Goal: Check status: Check status

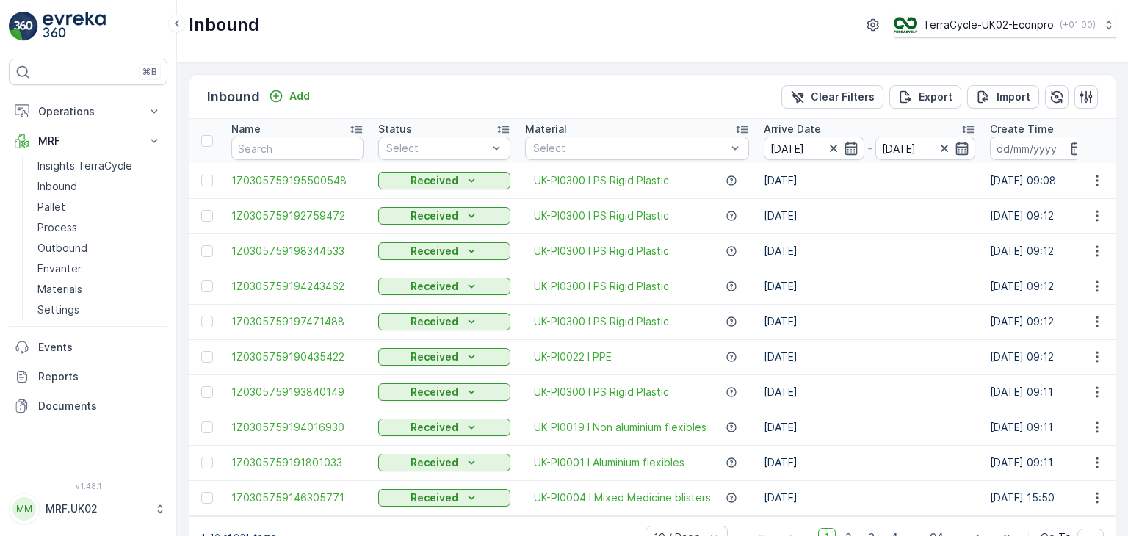
scroll to position [40, 0]
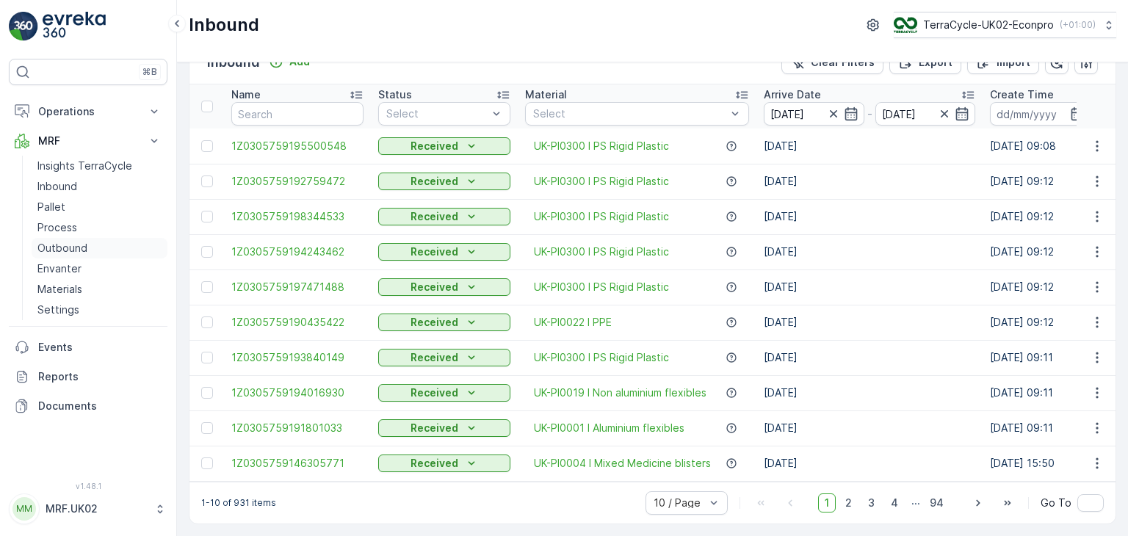
click at [70, 247] on p "Outbound" at bounding box center [62, 248] width 50 height 15
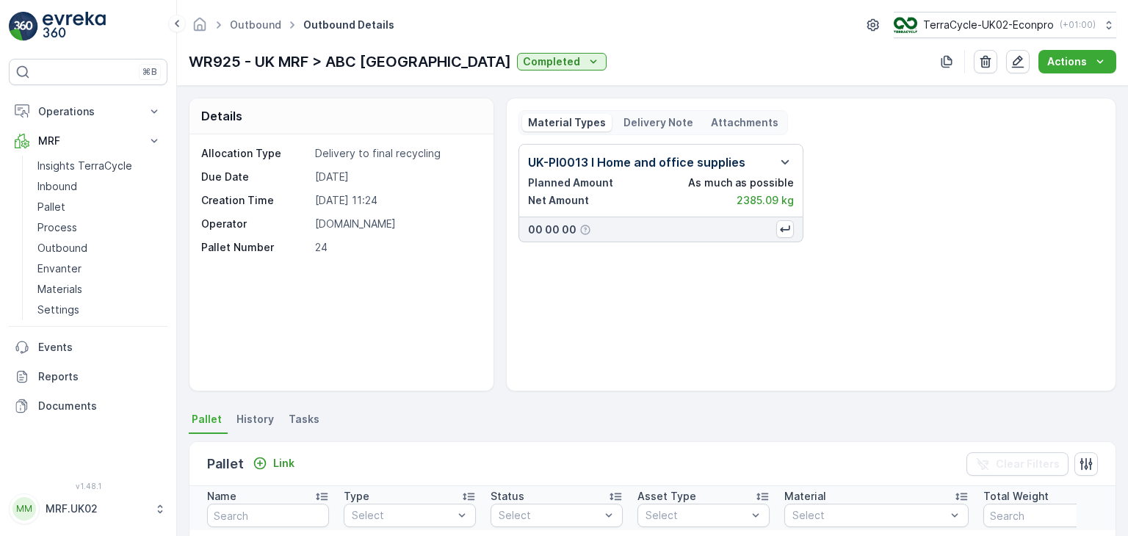
click at [664, 120] on p "Delivery Note" at bounding box center [658, 122] width 70 height 15
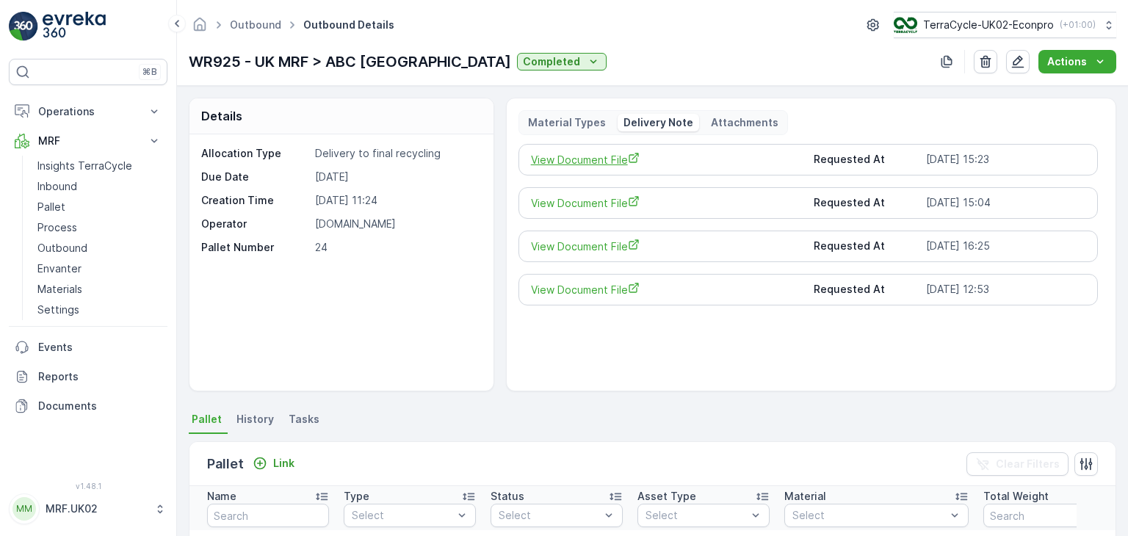
click at [595, 162] on span "View Document File" at bounding box center [667, 159] width 272 height 15
click at [82, 233] on link "Process" at bounding box center [100, 227] width 136 height 21
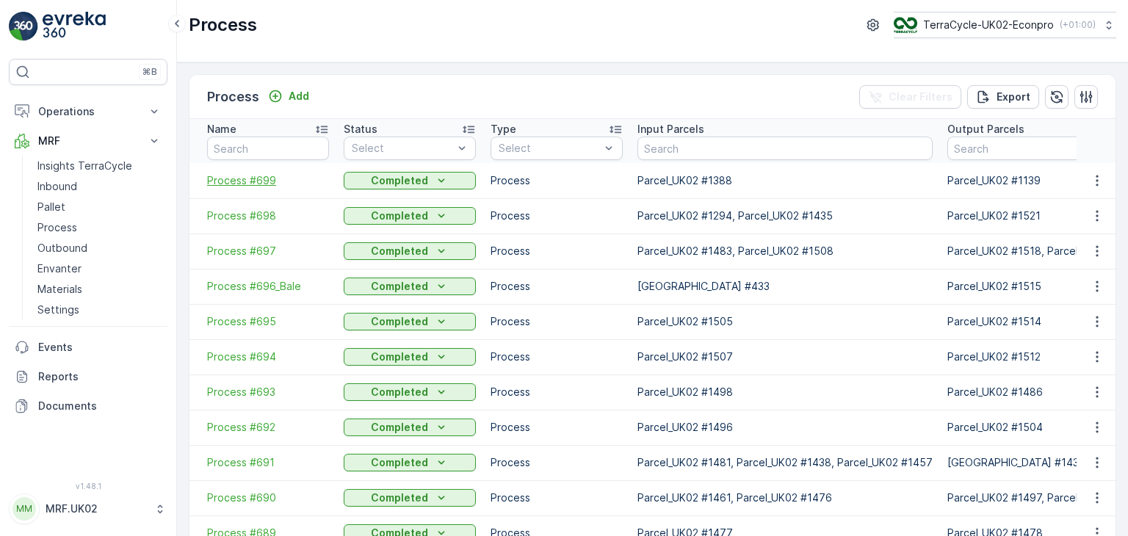
click at [250, 186] on span "Process #699" at bounding box center [268, 180] width 122 height 15
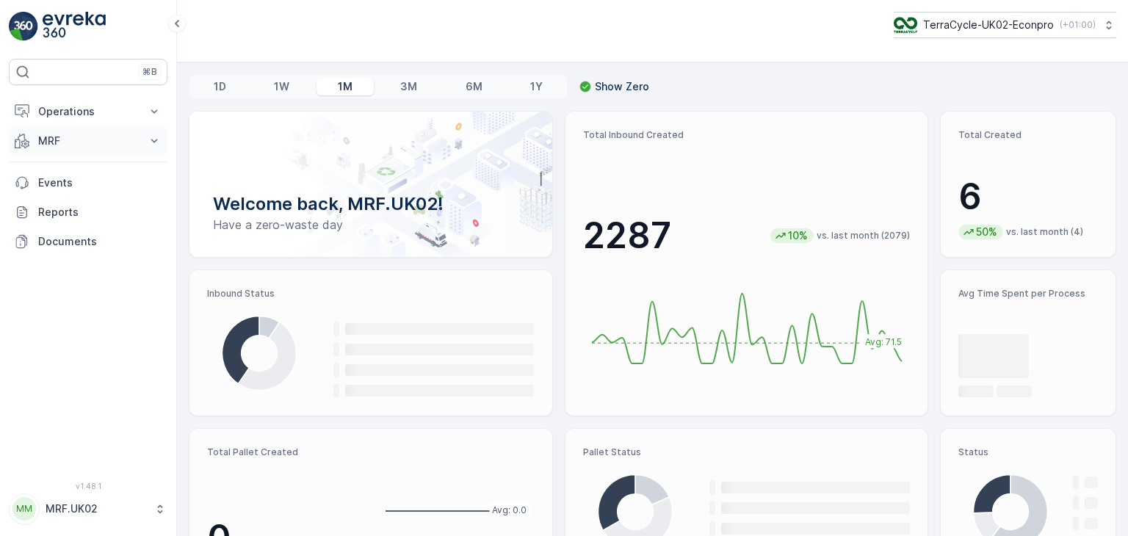
click at [150, 140] on icon at bounding box center [154, 141] width 15 height 15
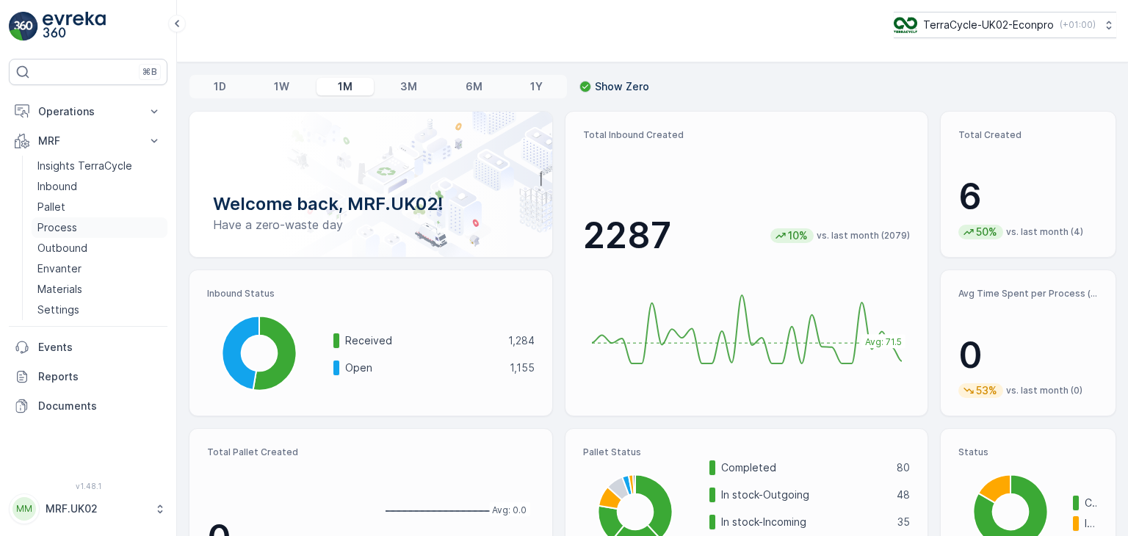
click at [86, 225] on link "Process" at bounding box center [100, 227] width 136 height 21
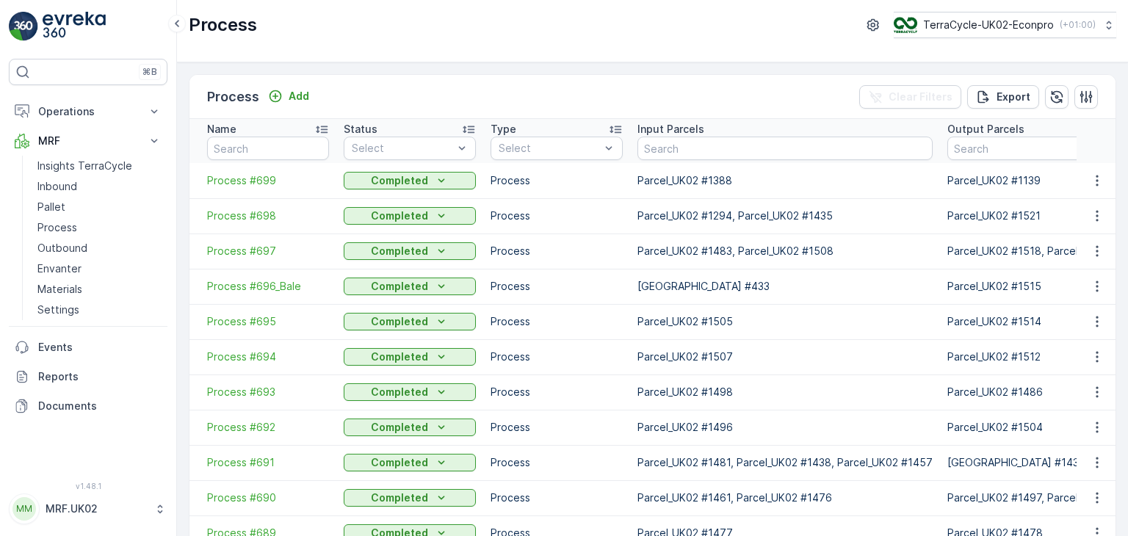
click at [249, 179] on span "Process #699" at bounding box center [268, 180] width 122 height 15
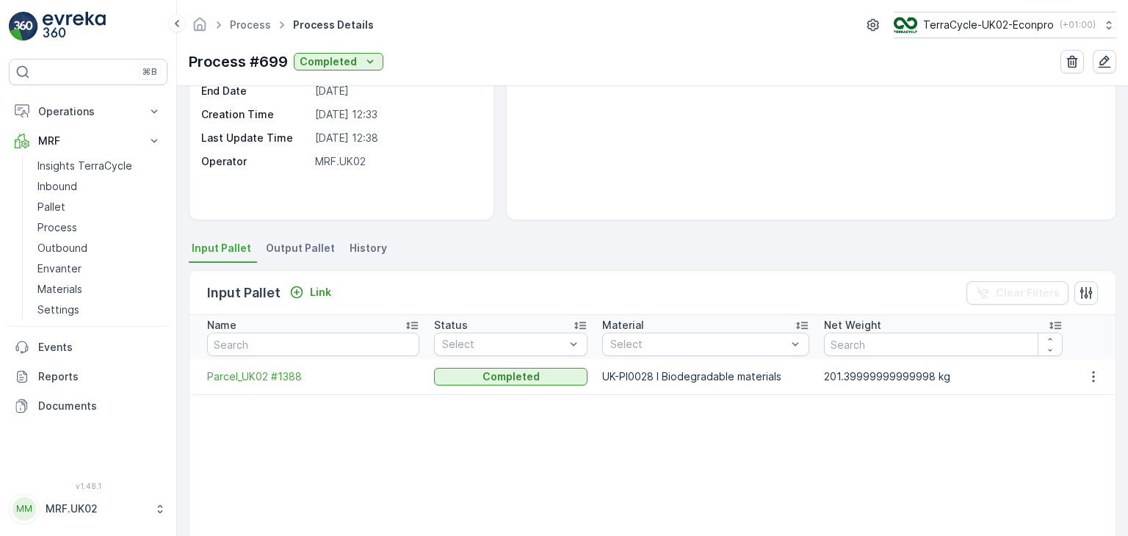
scroll to position [173, 0]
click at [292, 244] on span "Output Pallet" at bounding box center [300, 246] width 69 height 15
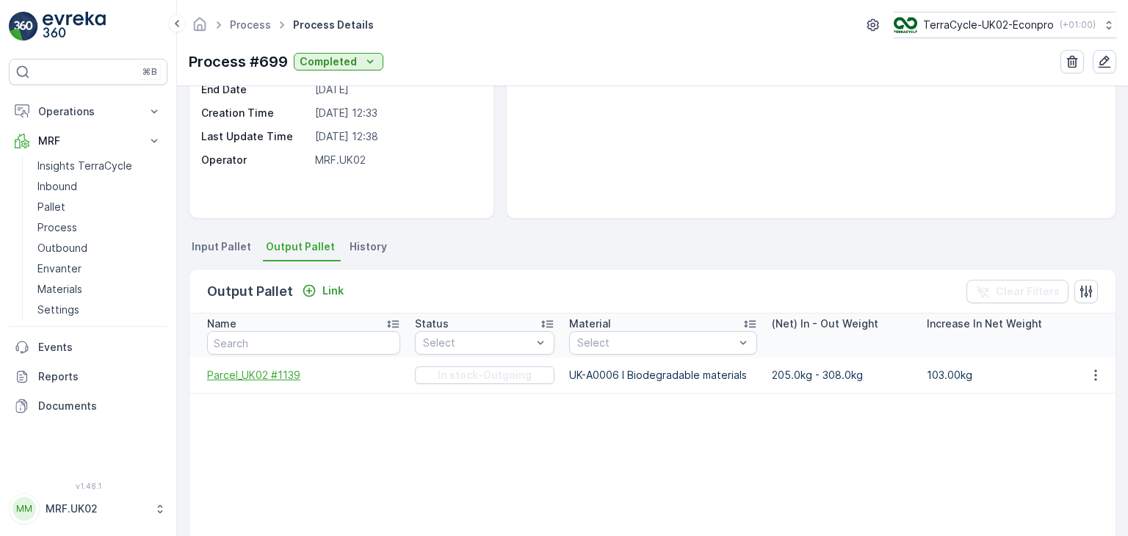
click at [247, 372] on span "Parcel_UK02 #1139" at bounding box center [303, 375] width 193 height 15
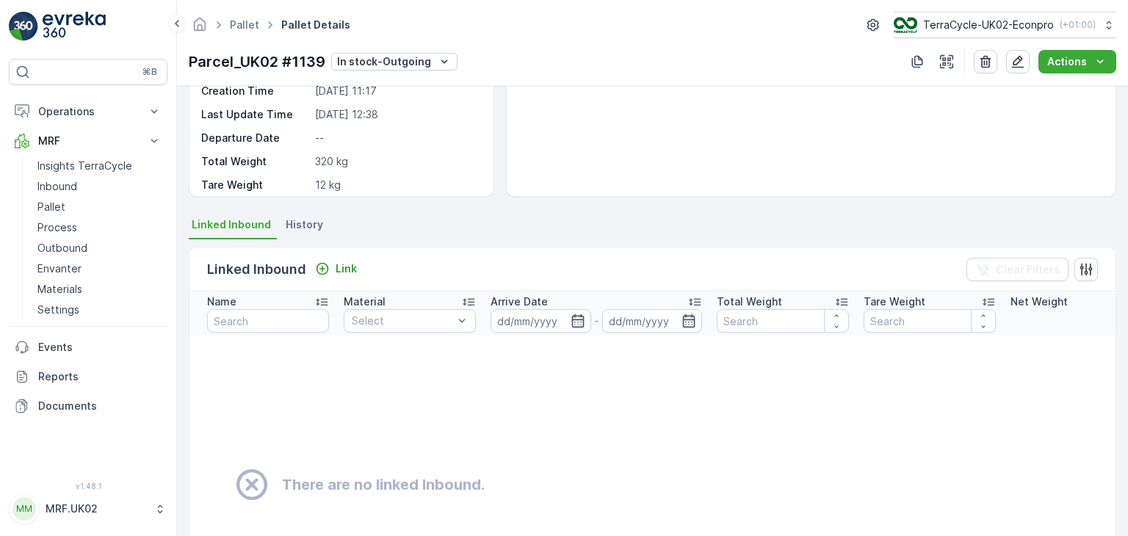
scroll to position [226, 0]
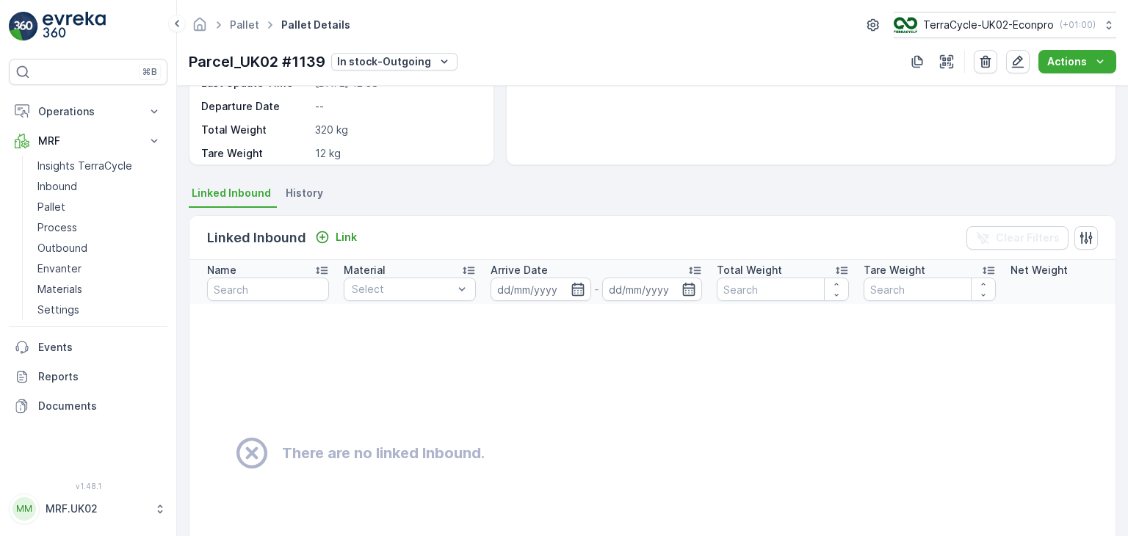
click at [311, 194] on span "History" at bounding box center [304, 193] width 37 height 15
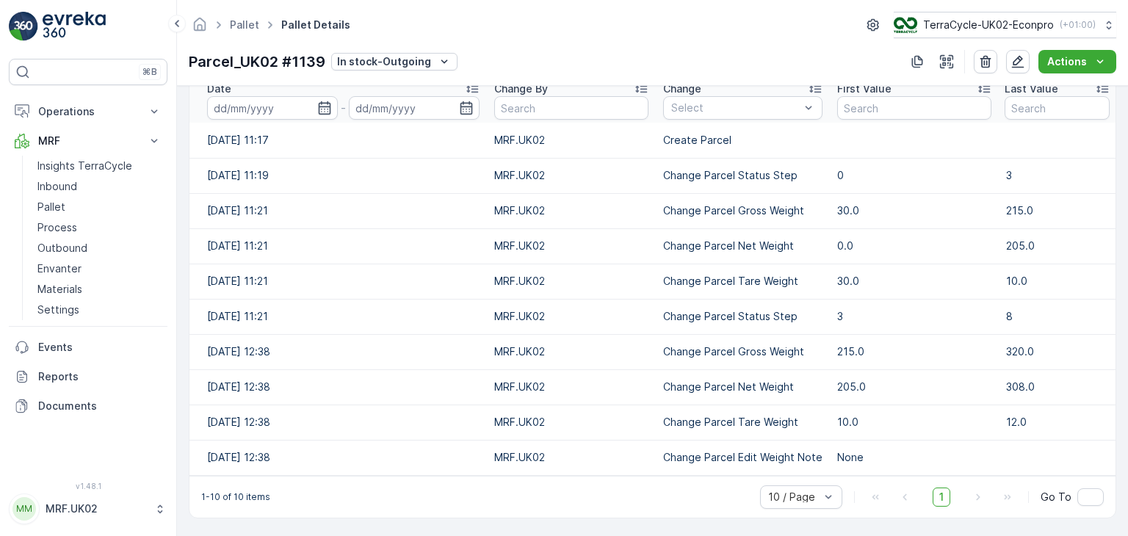
scroll to position [0, 0]
